Goal: Task Accomplishment & Management: Use online tool/utility

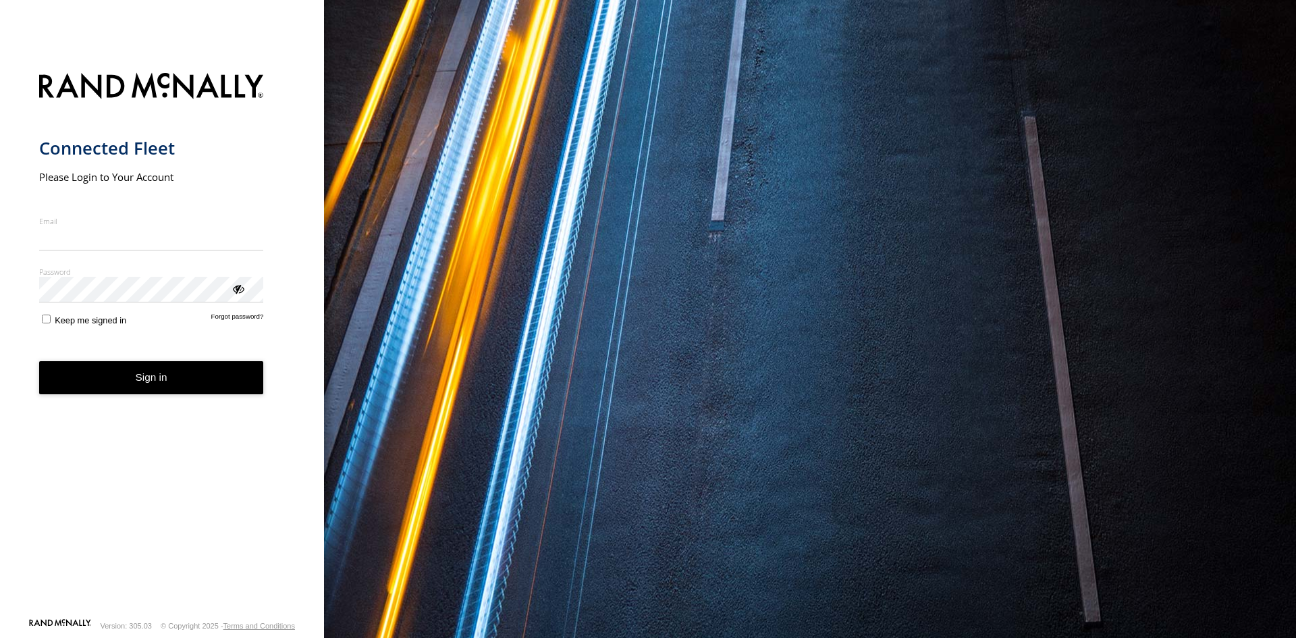
type input "**********"
click at [88, 393] on button "Sign in" at bounding box center [151, 377] width 225 height 33
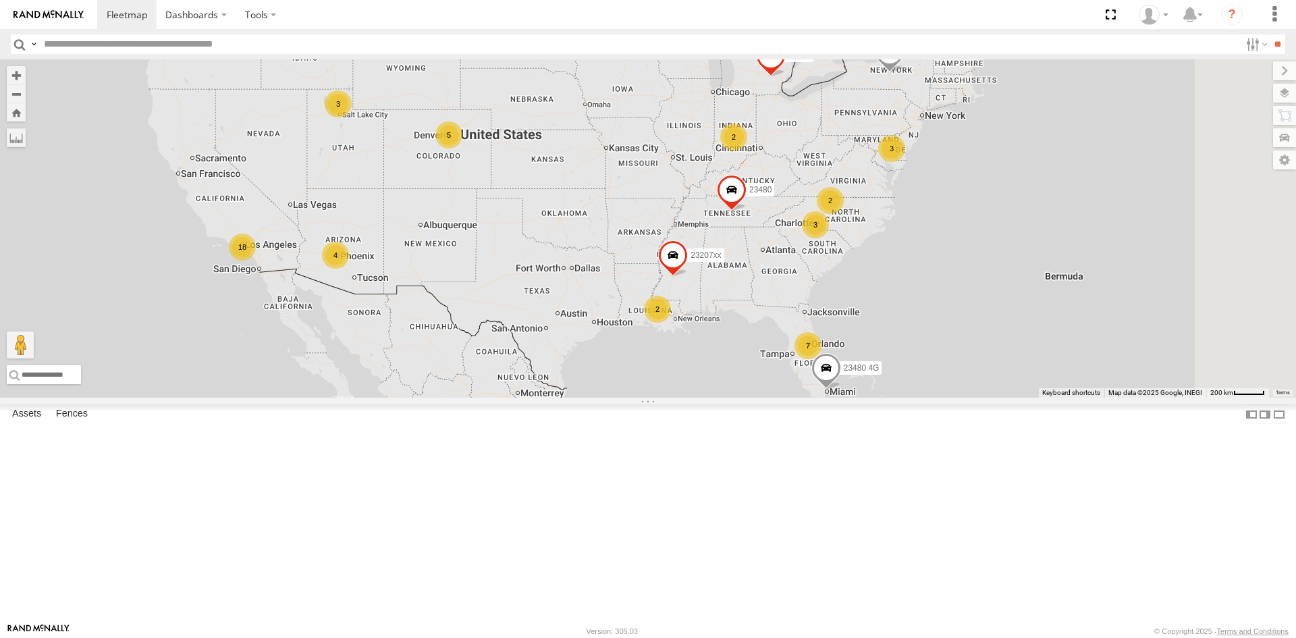
drag, startPoint x: 993, startPoint y: 368, endPoint x: 943, endPoint y: 380, distance: 51.4
click at [919, 374] on div "7 3 18 3 4 3 2 23207xx 2 23480 4G 23460 23480 23467 4G 2 5" at bounding box center [648, 228] width 1296 height 338
